Goal: Find specific page/section: Find specific page/section

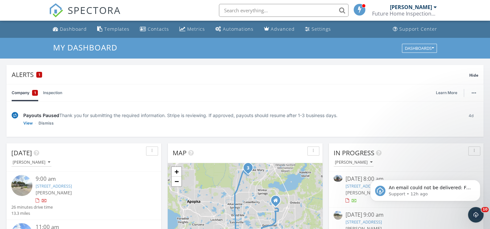
click at [263, 8] on input "text" at bounding box center [284, 10] width 130 height 13
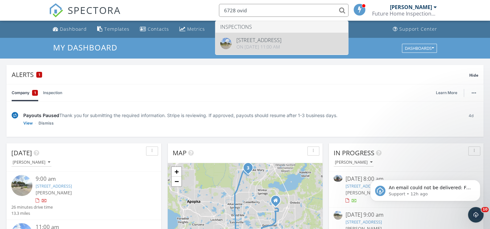
type input "6728 ovid"
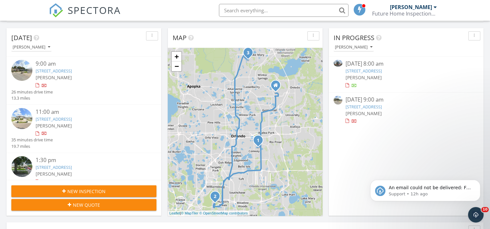
scroll to position [108, 0]
